Goal: Check status: Check status

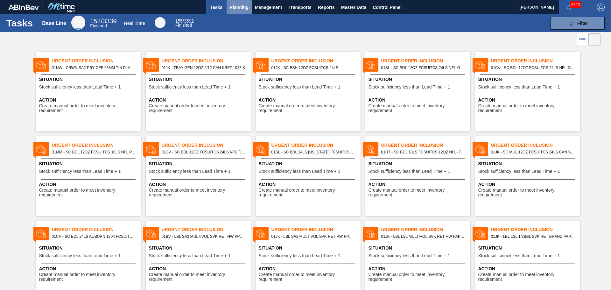
click at [235, 6] on span "Planning" at bounding box center [239, 8] width 19 height 8
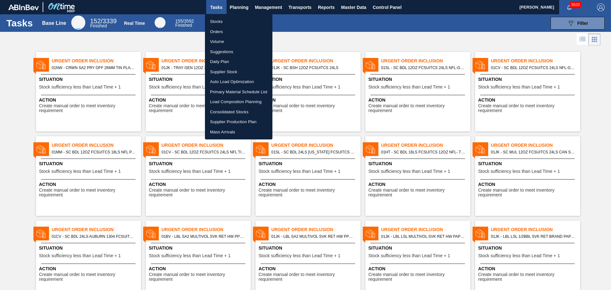
click at [228, 27] on li "Orders" at bounding box center [239, 32] width 68 height 10
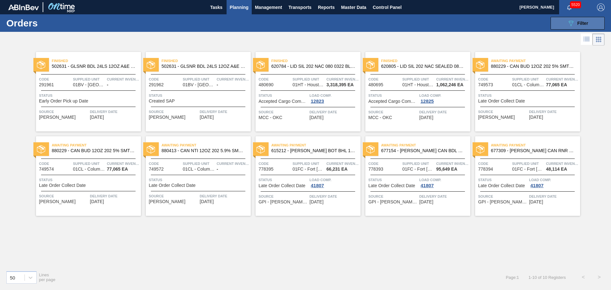
click at [566, 22] on button "089F7B8B-B2A5-4AFE-B5C0-19BA573D28AC Filter" at bounding box center [578, 23] width 54 height 13
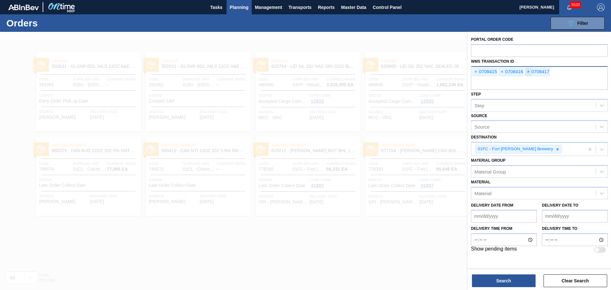
click at [526, 73] on span "×" at bounding box center [529, 72] width 6 height 8
click at [502, 72] on span "×" at bounding box center [502, 72] width 6 height 8
click at [475, 72] on span "×" at bounding box center [476, 72] width 6 height 8
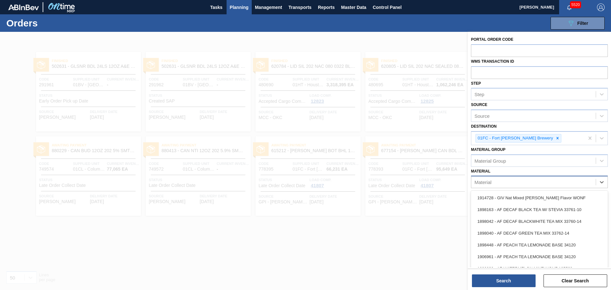
click at [523, 181] on div "Material" at bounding box center [534, 182] width 125 height 9
paste input "615349"
type input "615349"
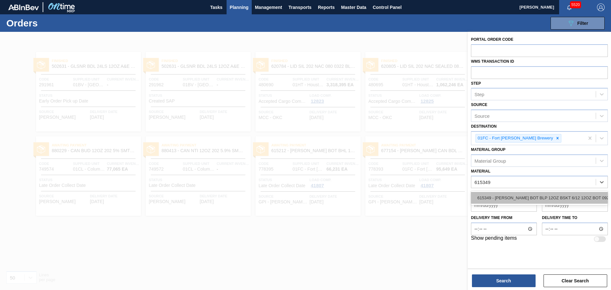
click at [516, 197] on div "615349 - [PERSON_NAME] BOT BLP 12OZ BSKT 6/12 12OZ BOT 092" at bounding box center [539, 198] width 137 height 12
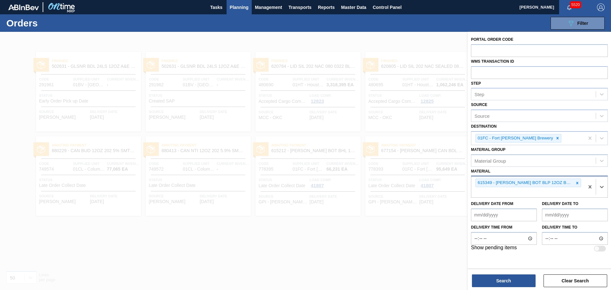
paste input "878608"
type input "878608"
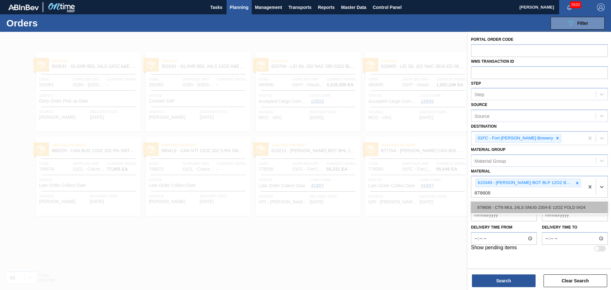
click at [510, 210] on div "878608 - CTN MUL 24LS SNUG 2304-E 12OZ FOLD 0424" at bounding box center [539, 208] width 137 height 12
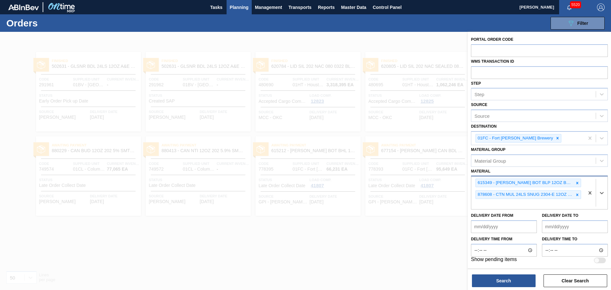
paste input "878610"
type input "878610"
click at [516, 217] on div "878610 - CTN BDL 24LS SNUG 2303-D 12OZ FOLD 0424" at bounding box center [539, 219] width 137 height 12
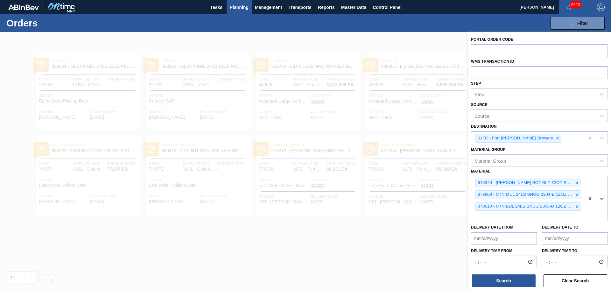
paste input "878514"
type input "878514"
click at [516, 232] on div "878514 - CTN MUL 20LS SNUG 2302-C 12OZ FOLD 0723" at bounding box center [539, 231] width 137 height 12
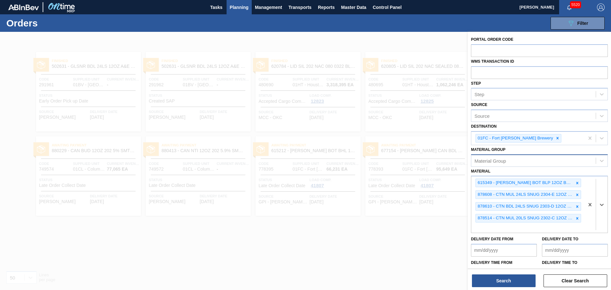
paste input "615358"
type input "615358"
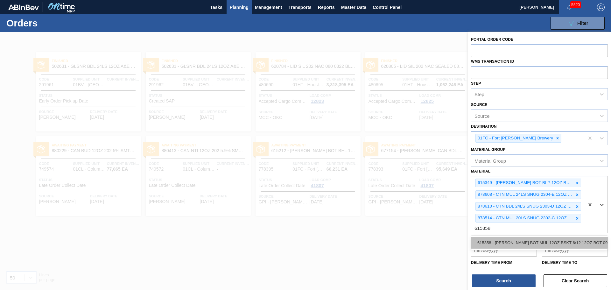
click at [518, 245] on div "615358 - [PERSON_NAME] BOT MUL 12OZ BSKT 6/12 12OZ BOT 092" at bounding box center [539, 243] width 137 height 12
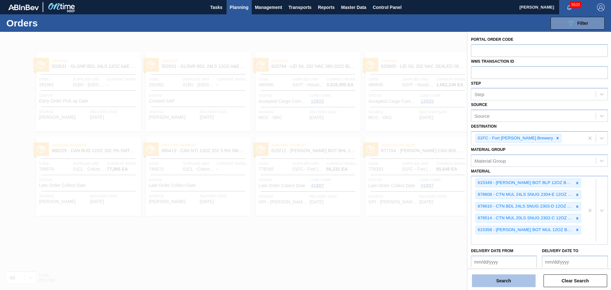
click at [514, 283] on button "Search" at bounding box center [504, 280] width 64 height 13
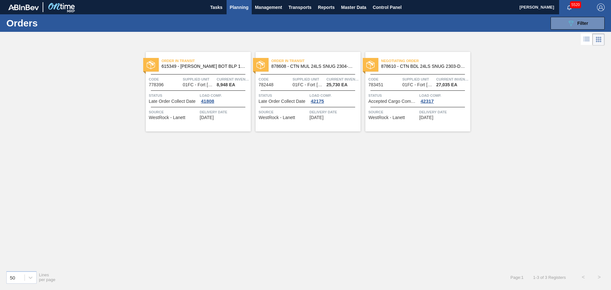
click at [232, 67] on span "615349 - [PERSON_NAME] BOT BLP 12OZ BSKT 6/12 12OZ BOT 092" at bounding box center [204, 66] width 84 height 5
click at [324, 60] on span "Order in transit" at bounding box center [316, 61] width 89 height 6
click at [431, 55] on div "Negotiating Order 878610 - CTN BDL 24LS SNUG 2303-D 12OZ FOLD 0424 Code 783451 …" at bounding box center [418, 92] width 105 height 80
